Goal: Task Accomplishment & Management: Manage account settings

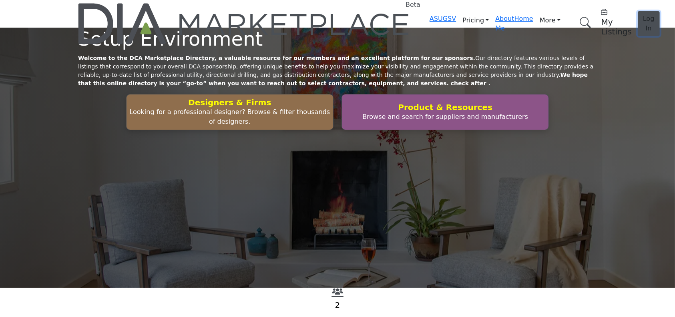
click at [643, 15] on span "Log In" at bounding box center [649, 23] width 12 height 17
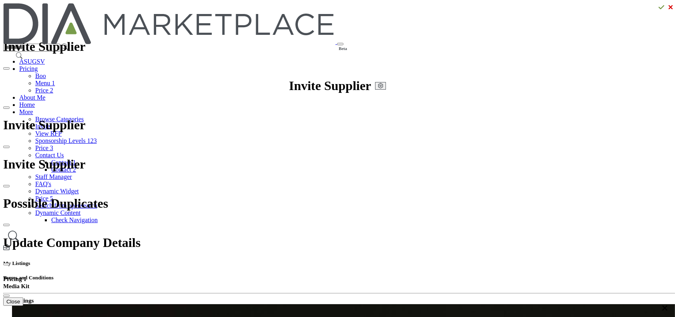
drag, startPoint x: 596, startPoint y: 251, endPoint x: 582, endPoint y: 257, distance: 14.9
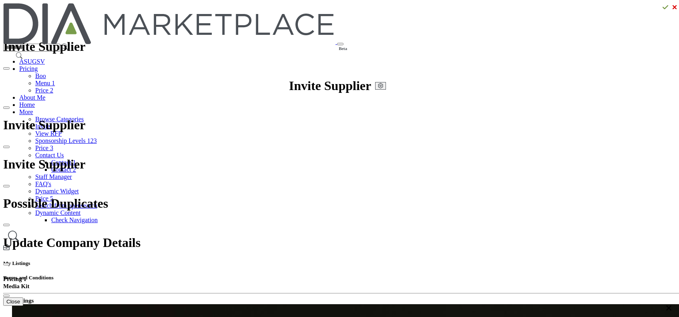
drag, startPoint x: 428, startPoint y: 23, endPoint x: 407, endPoint y: 12, distance: 24.2
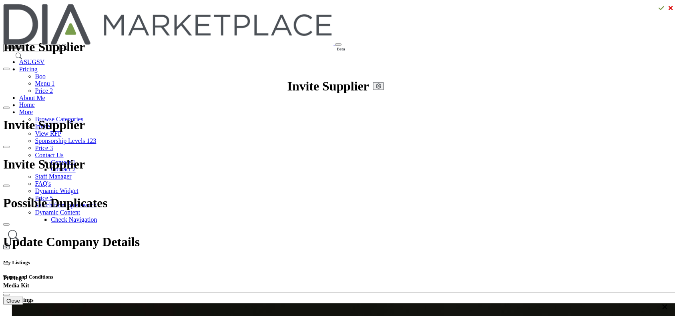
scroll to position [0, 0]
